Goal: Information Seeking & Learning: Learn about a topic

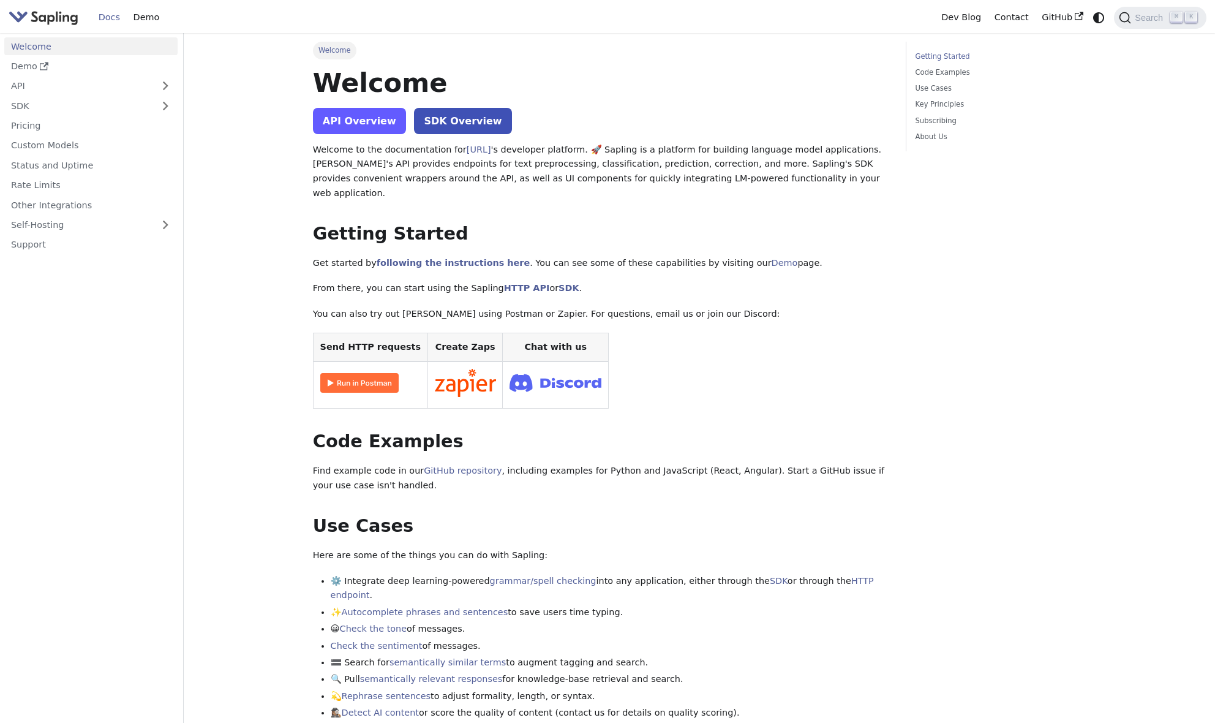
click at [366, 119] on link "API Overview" at bounding box center [359, 121] width 93 height 26
click at [504, 283] on link "HTTP API" at bounding box center [527, 288] width 46 height 10
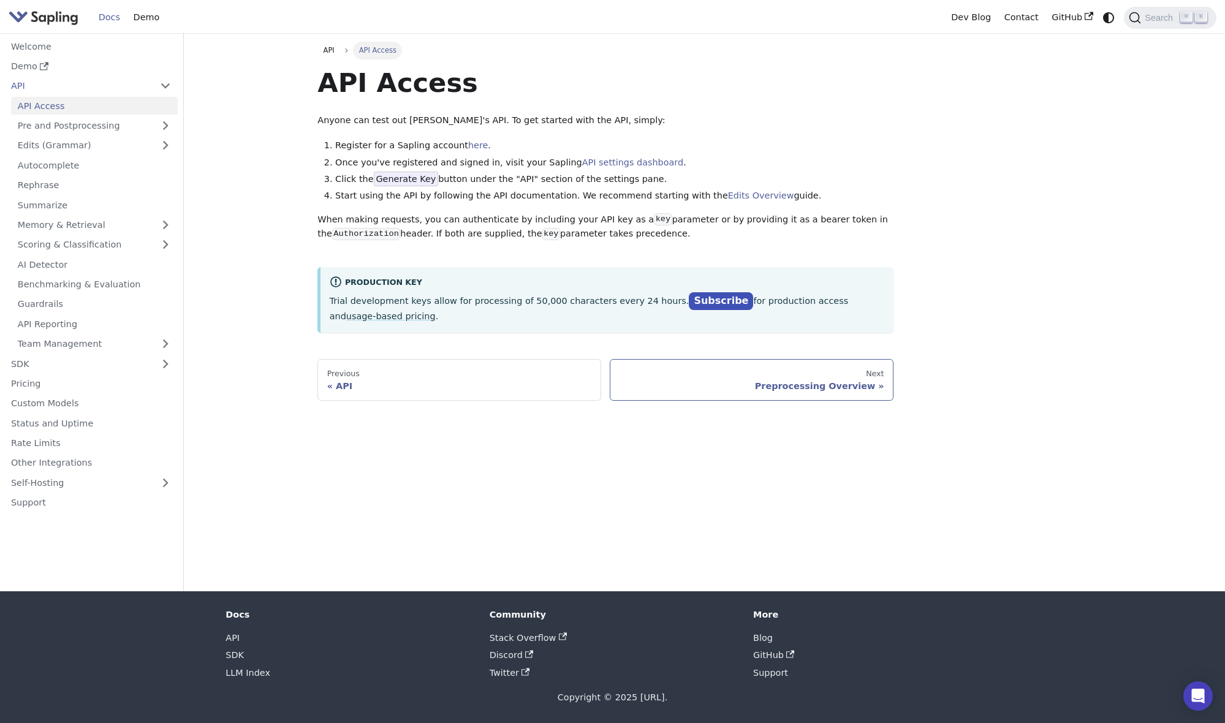
click at [812, 381] on div "Preprocessing Overview" at bounding box center [751, 385] width 265 height 11
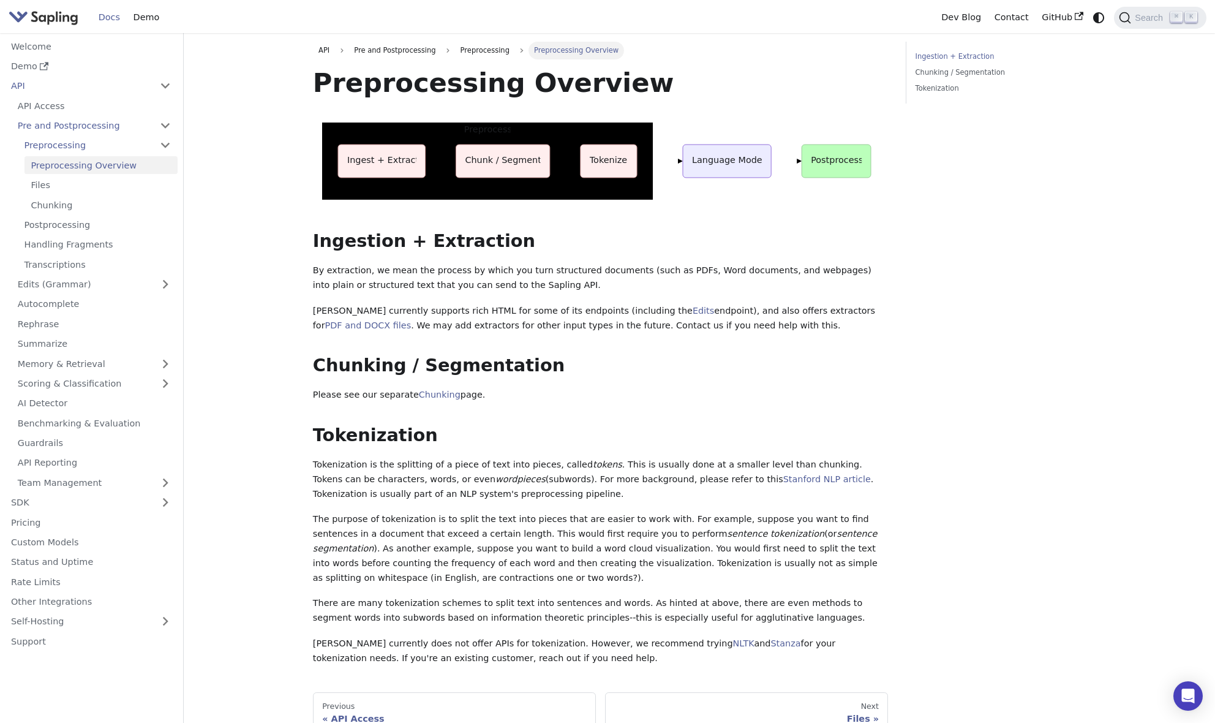
click at [411, 151] on rect at bounding box center [382, 161] width 88 height 33
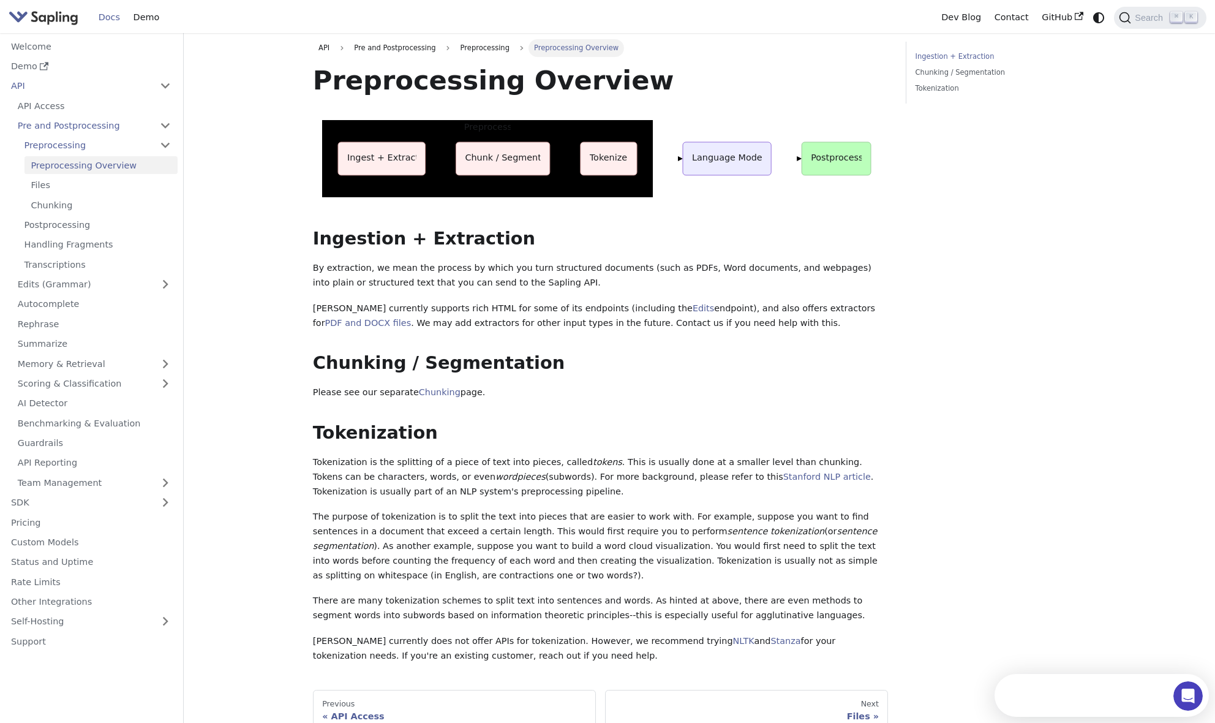
scroll to position [64, 0]
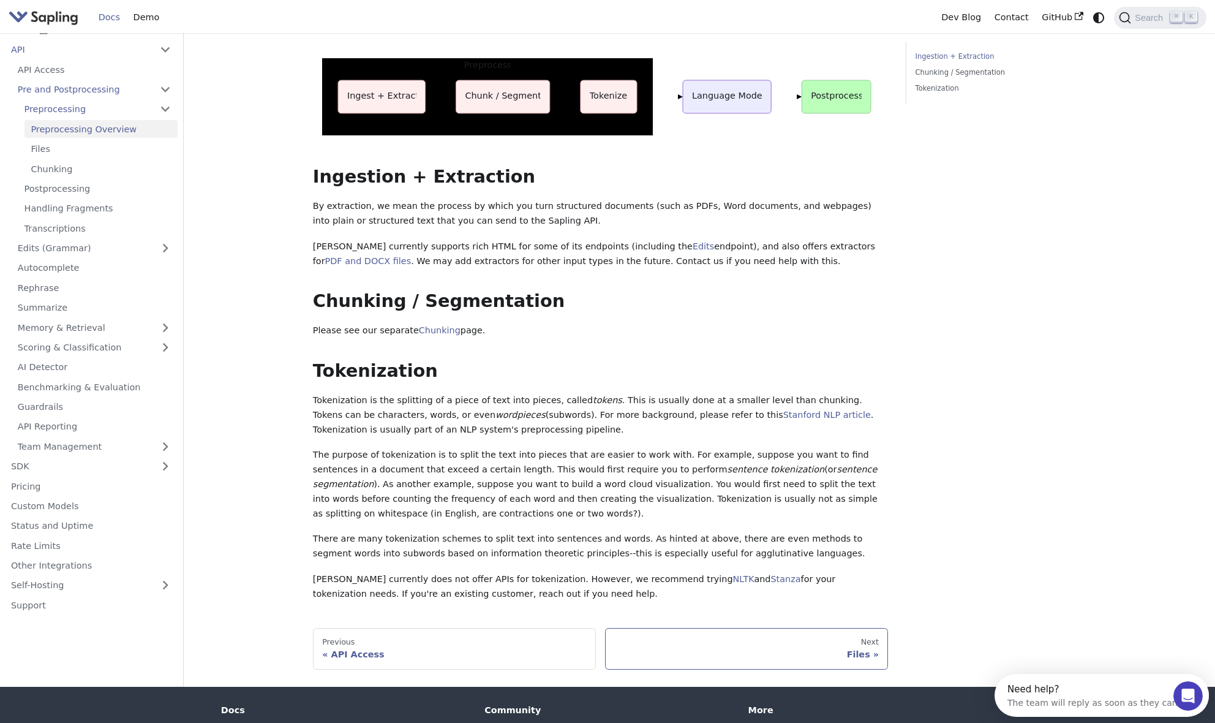
click at [872, 637] on div "Next" at bounding box center [746, 642] width 265 height 10
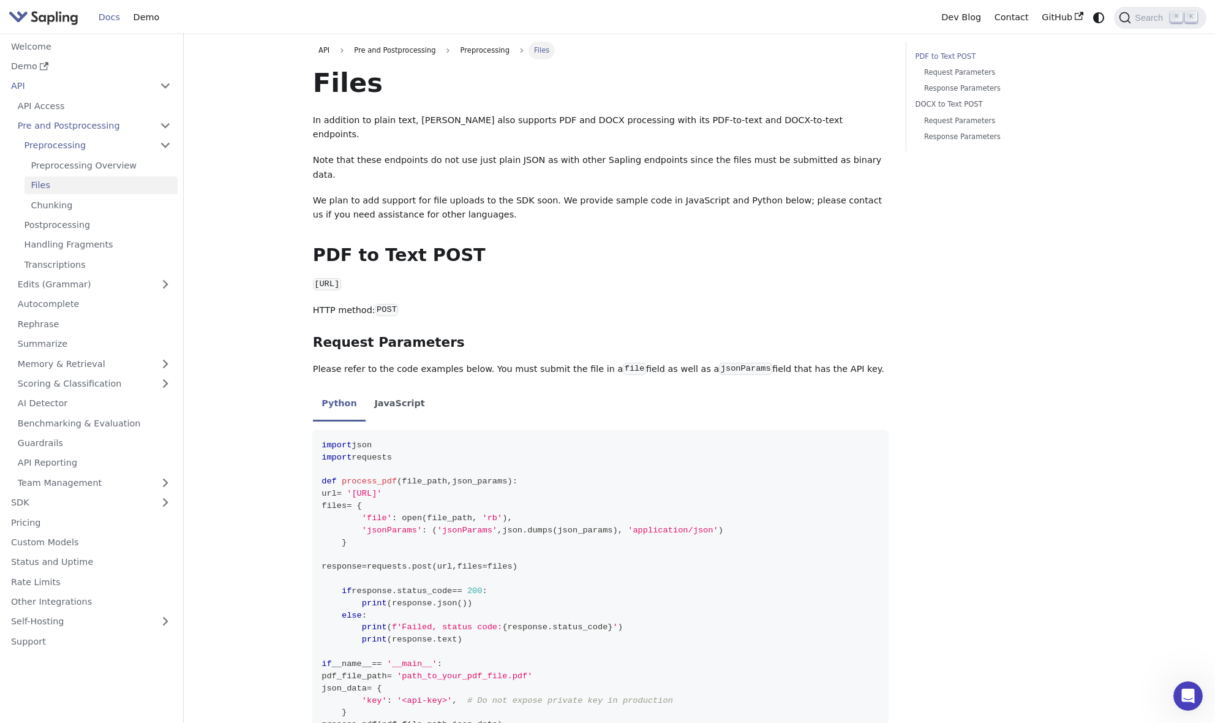
click at [116, 18] on link "Docs" at bounding box center [109, 17] width 35 height 19
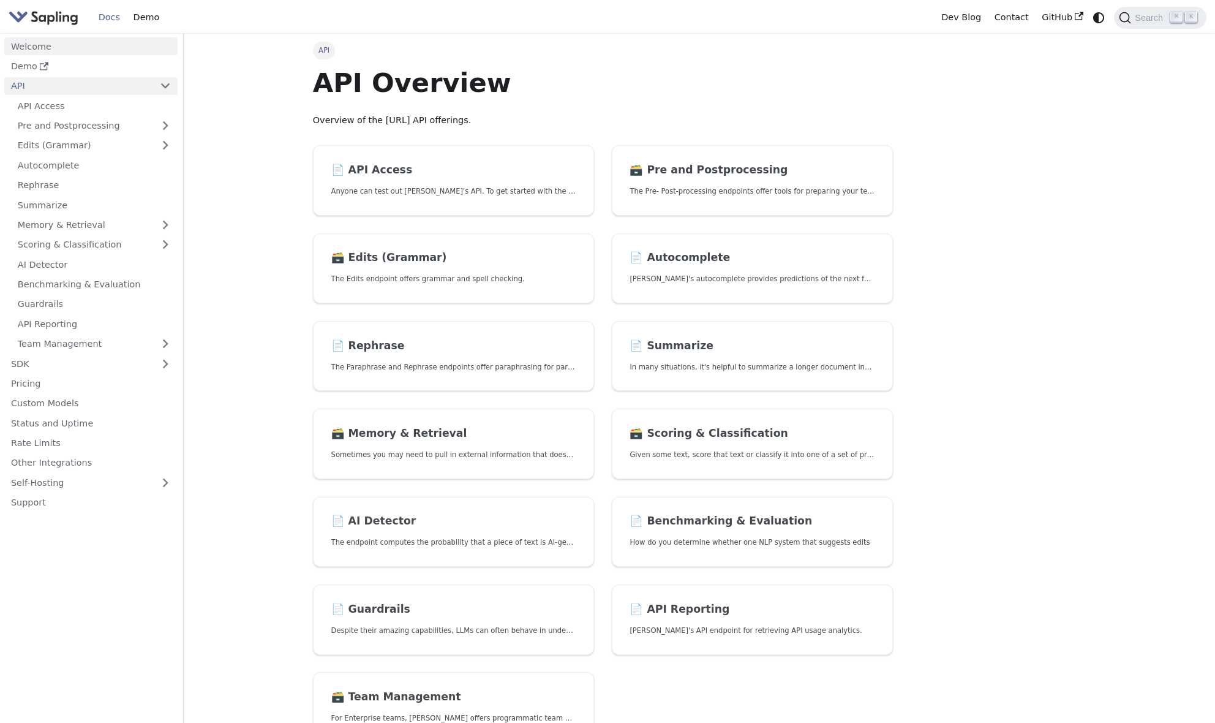
click at [72, 47] on link "Welcome" at bounding box center [90, 46] width 173 height 18
